Goal: Check status: Check status

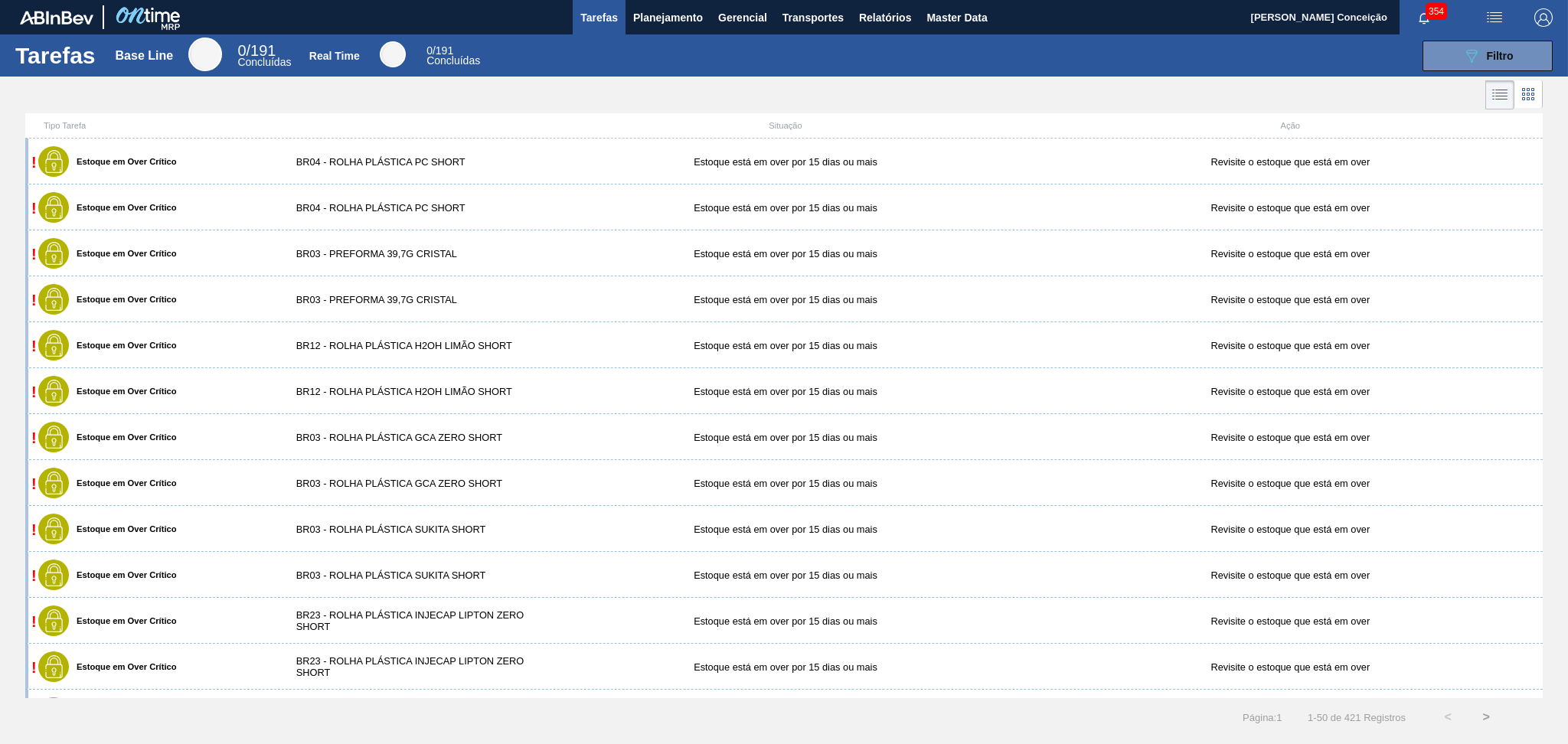
click at [589, 67] on div "089F7B8B-B2A5-4AFE-B5C0-19BA573D28AC Filtro" at bounding box center [1025, 56] width 1070 height 31
click at [1014, 95] on div at bounding box center [784, 95] width 1568 height 37
click at [646, 15] on span "Planejamento" at bounding box center [668, 18] width 70 height 18
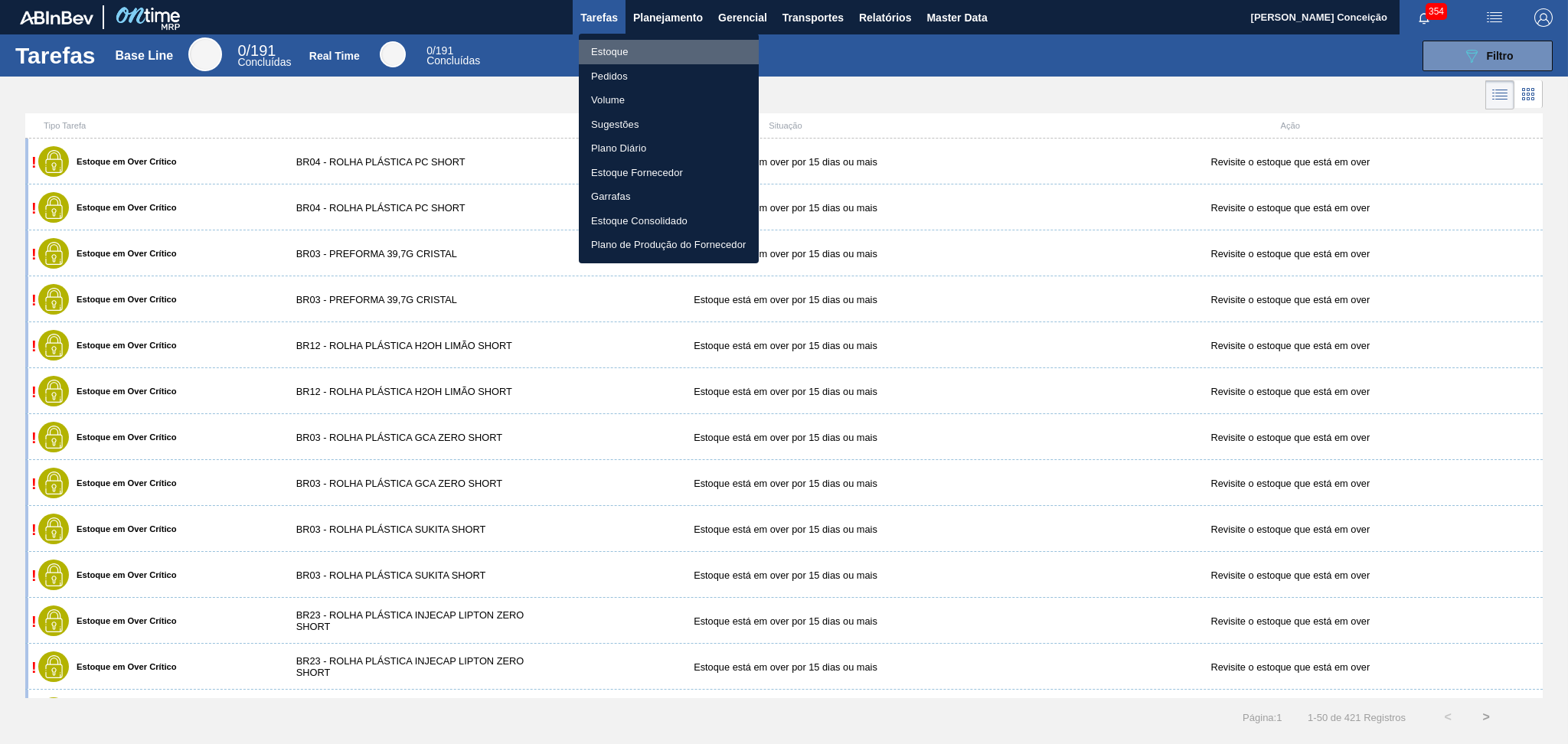
click at [621, 54] on li "Estoque" at bounding box center [669, 52] width 180 height 25
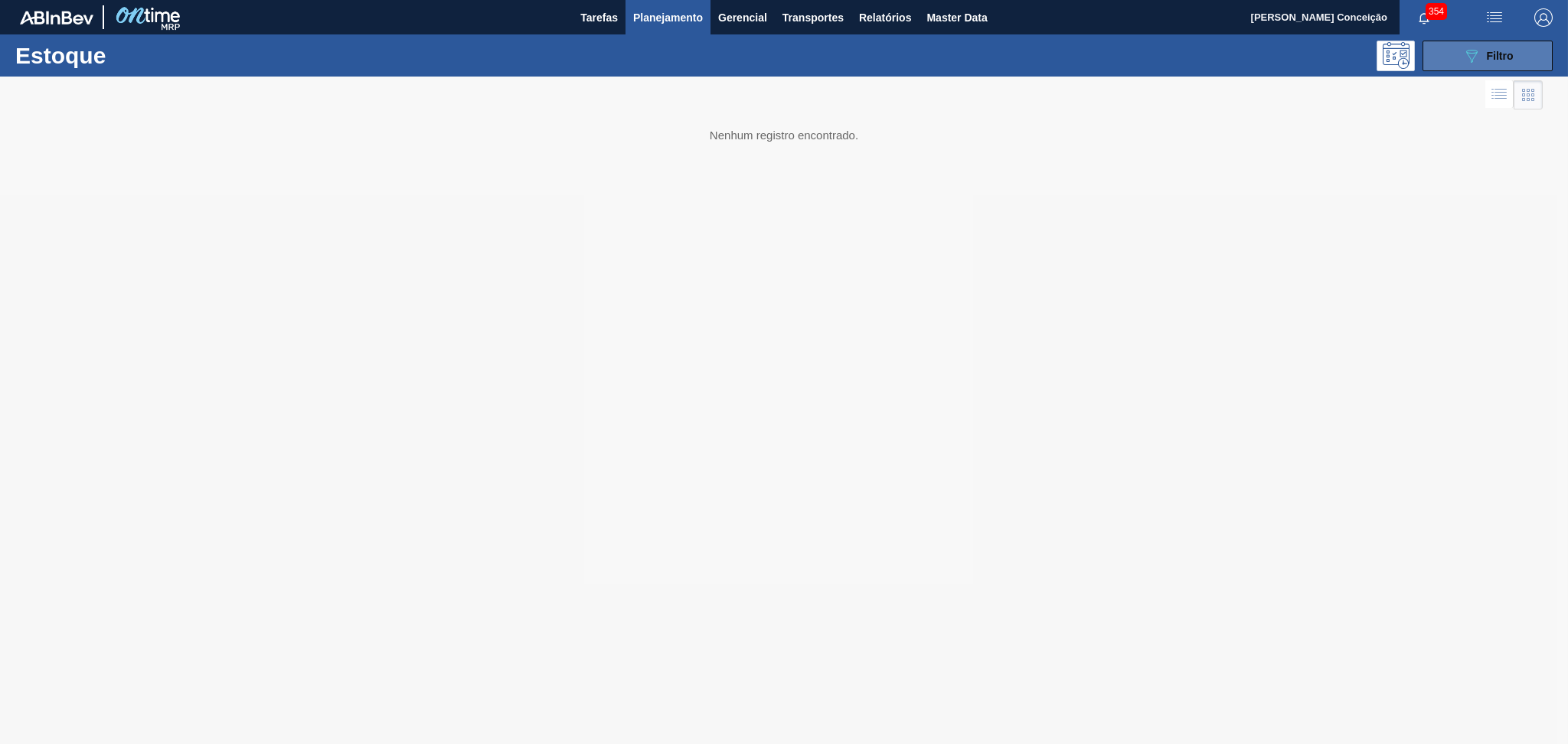
click at [1495, 65] on button "089F7B8B-B2A5-4AFE-B5C0-19BA573D28AC Filtro" at bounding box center [1487, 56] width 130 height 31
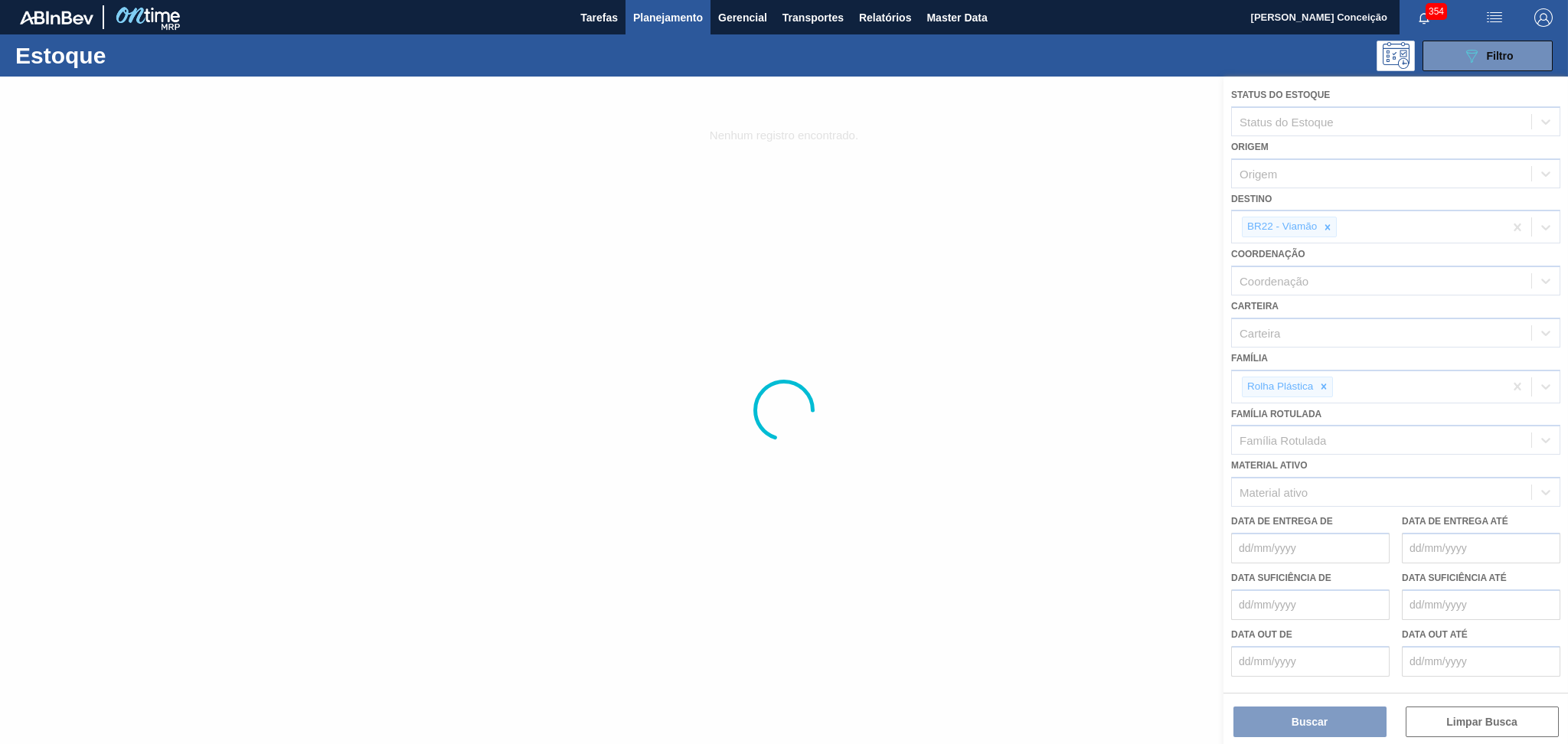
click at [863, 431] on div at bounding box center [784, 410] width 1568 height 668
